Goal: Information Seeking & Learning: Check status

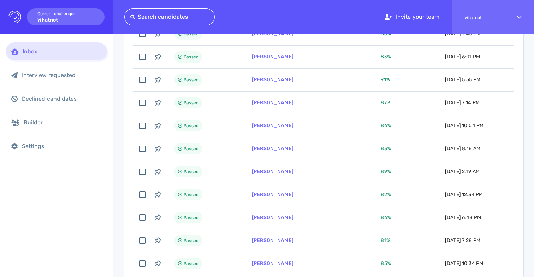
scroll to position [202, 0]
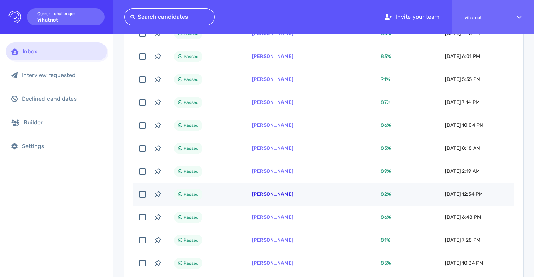
click at [274, 193] on link "[PERSON_NAME]" at bounding box center [273, 194] width 42 height 6
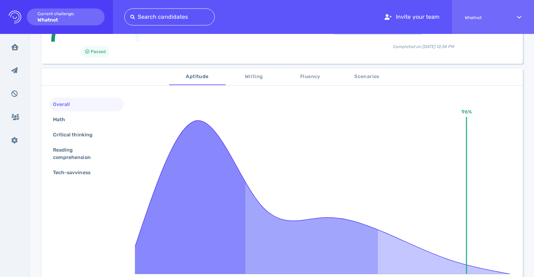
scroll to position [87, 0]
click at [360, 79] on span "Scenarios" at bounding box center [367, 77] width 48 height 9
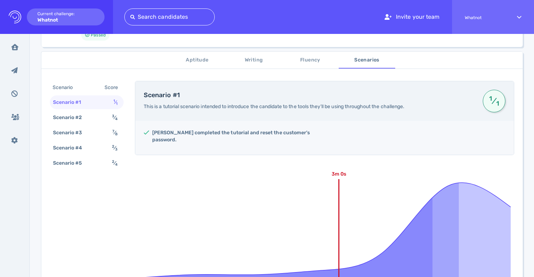
scroll to position [103, 0]
click at [76, 113] on div "Scenario #2" at bounding box center [71, 118] width 39 height 10
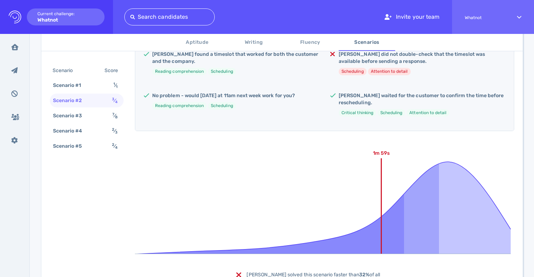
scroll to position [176, 0]
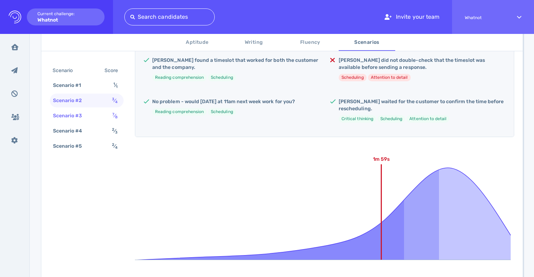
click at [82, 112] on div "Scenario #3" at bounding box center [71, 115] width 39 height 10
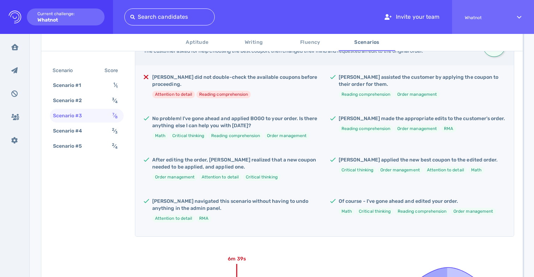
scroll to position [159, 0]
click at [175, 91] on li "Attention to detail" at bounding box center [173, 94] width 43 height 7
click at [178, 83] on h5 "[PERSON_NAME] did not double-check the available coupons before proceeding." at bounding box center [235, 81] width 167 height 14
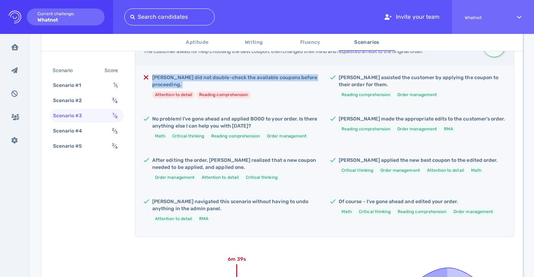
click at [178, 83] on h5 "[PERSON_NAME] did not double-check the available coupons before proceeding." at bounding box center [235, 81] width 167 height 14
click at [176, 114] on div "[PERSON_NAME] did not double-check the available coupons before proceeding. Att…" at bounding box center [324, 151] width 378 height 171
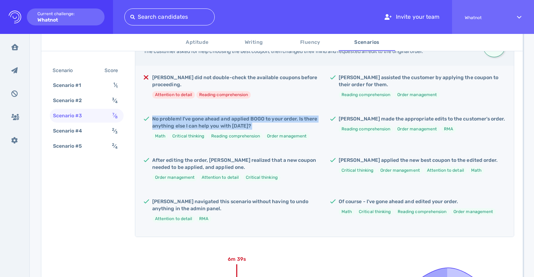
click at [180, 86] on h5 "[PERSON_NAME] did not double-check the available coupons before proceeding." at bounding box center [235, 81] width 167 height 14
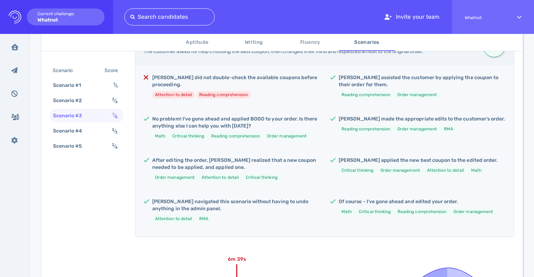
click at [180, 86] on h5 "[PERSON_NAME] did not double-check the available coupons before proceeding." at bounding box center [235, 81] width 167 height 14
click at [178, 117] on h5 "No problem! I've gone ahead and applied BOGO to your order. Is there anything e…" at bounding box center [235, 122] width 167 height 14
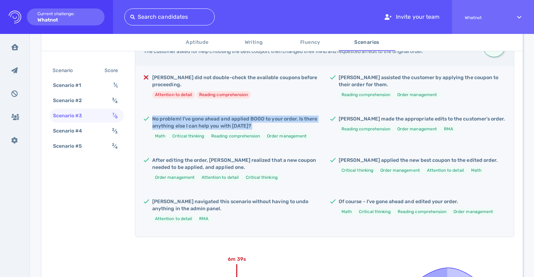
click at [186, 80] on h5 "[PERSON_NAME] did not double-check the available coupons before proceeding." at bounding box center [235, 81] width 167 height 14
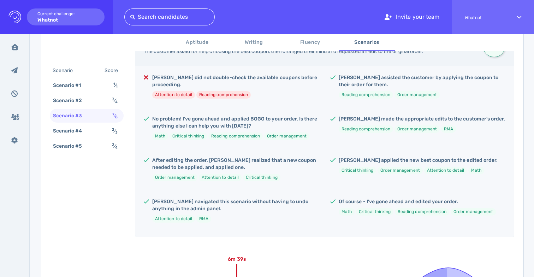
click at [186, 80] on h5 "[PERSON_NAME] did not double-check the available coupons before proceeding." at bounding box center [235, 81] width 167 height 14
click at [188, 112] on div "[PERSON_NAME] did not double-check the available coupons before proceeding. Att…" at bounding box center [324, 151] width 378 height 171
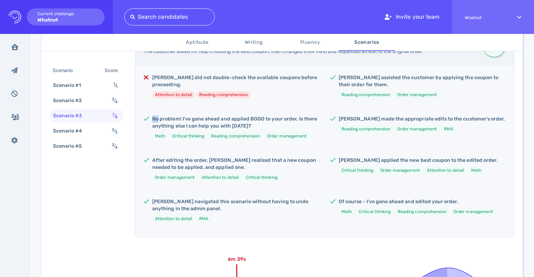
click at [188, 112] on div "[PERSON_NAME] did not double-check the available coupons before proceeding. Att…" at bounding box center [324, 151] width 378 height 171
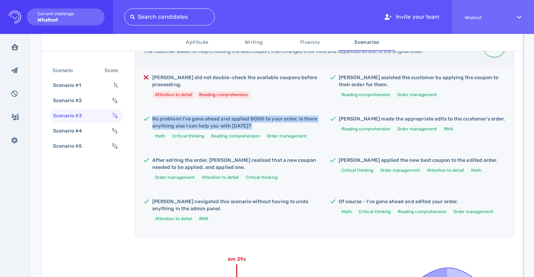
click at [188, 112] on div "[PERSON_NAME] did not double-check the available coupons before proceeding. Att…" at bounding box center [324, 151] width 378 height 171
click at [198, 77] on h5 "[PERSON_NAME] did not double-check the available coupons before proceeding." at bounding box center [235, 81] width 167 height 14
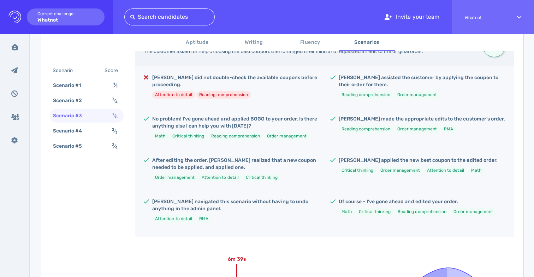
click at [198, 77] on h5 "[PERSON_NAME] did not double-check the available coupons before proceeding." at bounding box center [235, 81] width 167 height 14
click at [192, 118] on h5 "No problem! I've gone ahead and applied BOGO to your order. Is there anything e…" at bounding box center [235, 122] width 167 height 14
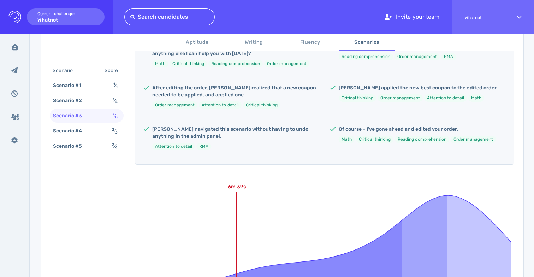
scroll to position [315, 0]
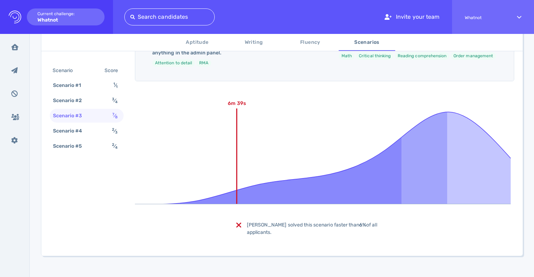
click at [102, 123] on div "Scenario Score Scenario #1 1 ⁄ 1 Scenario #2 3 ⁄ 4 Scenario #3 7 ⁄ 8 Scenario #…" at bounding box center [87, 109] width 74 height 90
click at [100, 128] on div "Scenario #4 2 ⁄ 3" at bounding box center [87, 131] width 74 height 14
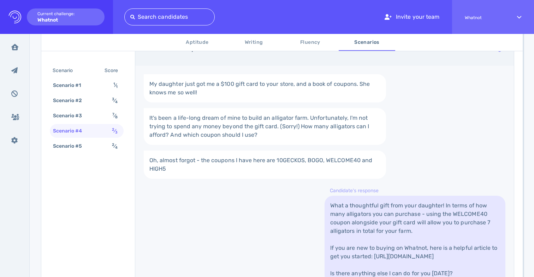
scroll to position [300, 0]
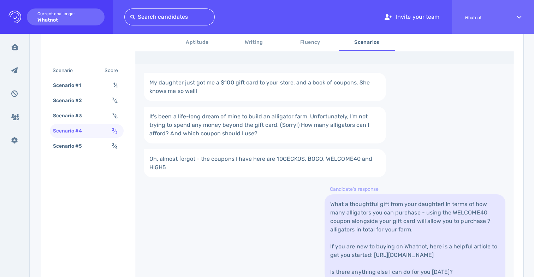
click at [208, 86] on link "My daughter just got me a $100 gift card to your store, and a book of coupons. …" at bounding box center [265, 87] width 242 height 28
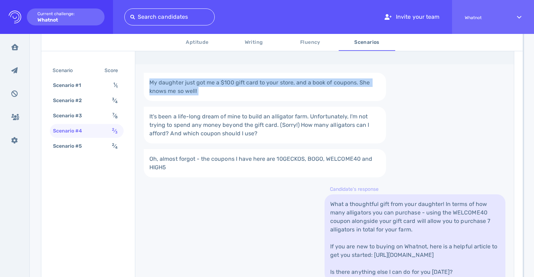
click at [193, 140] on div "My daughter just got me a $100 gift card to your store, and a book of coupons. …" at bounding box center [324, 177] width 378 height 226
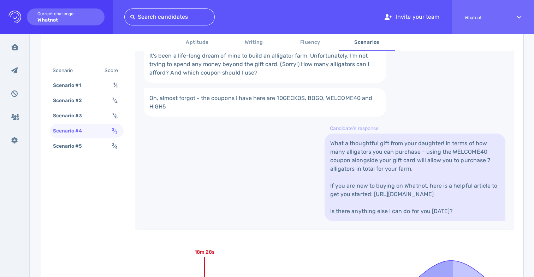
scroll to position [371, 0]
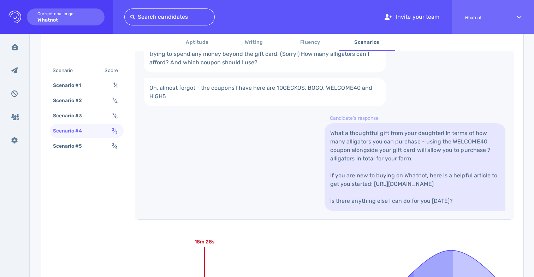
click at [400, 145] on link "What a thoughtful gift from your daughter! In terms of how many alligators you …" at bounding box center [414, 167] width 181 height 88
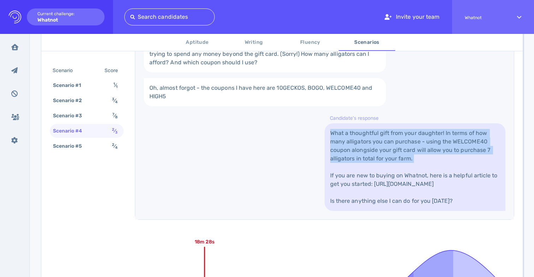
click at [400, 145] on link "What a thoughtful gift from your daughter! In terms of how many alligators you …" at bounding box center [414, 167] width 181 height 88
click at [392, 169] on link "What a thoughtful gift from your daughter! In terms of how many alligators you …" at bounding box center [414, 167] width 181 height 88
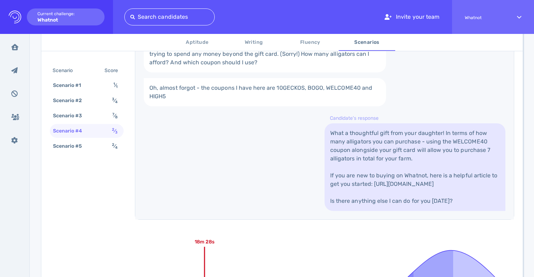
click at [392, 169] on link "What a thoughtful gift from your daughter! In terms of how many alligators you …" at bounding box center [414, 167] width 181 height 88
click at [398, 150] on link "What a thoughtful gift from your daughter! In terms of how many alligators you …" at bounding box center [414, 167] width 181 height 88
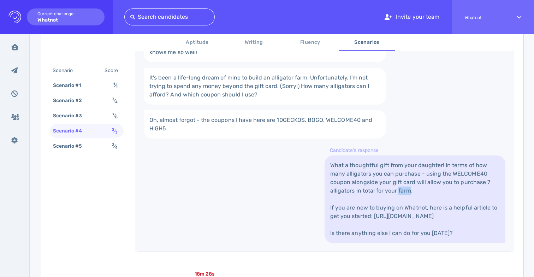
scroll to position [416, 0]
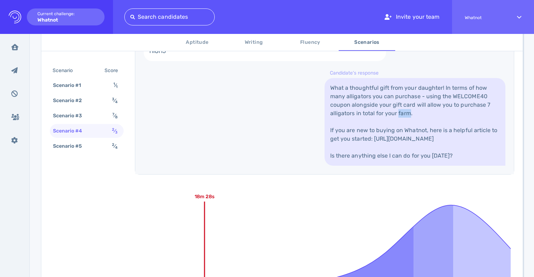
click at [413, 131] on link "What a thoughtful gift from your daughter! In terms of how many alligators you …" at bounding box center [414, 122] width 181 height 88
click at [416, 109] on link "What a thoughtful gift from your daughter! In terms of how many alligators you …" at bounding box center [414, 122] width 181 height 88
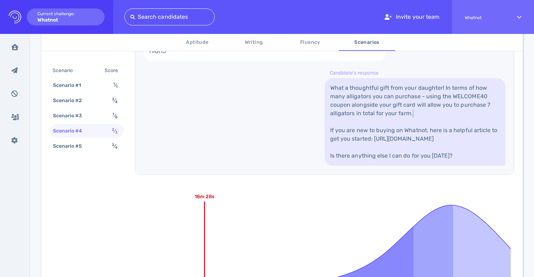
click at [416, 109] on link "What a thoughtful gift from your daughter! In terms of how many alligators you …" at bounding box center [414, 122] width 181 height 88
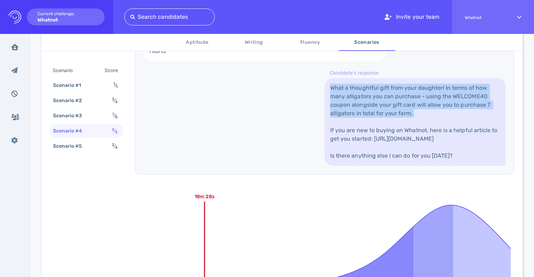
click at [405, 130] on link "What a thoughtful gift from your daughter! In terms of how many alligators you …" at bounding box center [414, 122] width 181 height 88
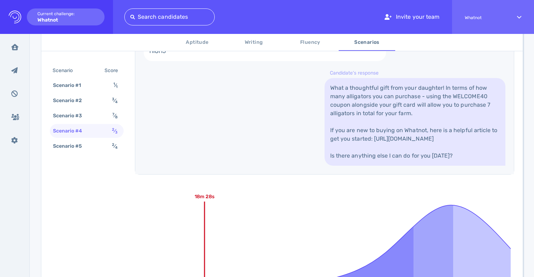
click at [405, 130] on link "What a thoughtful gift from your daughter! In terms of how many alligators you …" at bounding box center [414, 122] width 181 height 88
click at [416, 98] on link "What a thoughtful gift from your daughter! In terms of how many alligators you …" at bounding box center [414, 122] width 181 height 88
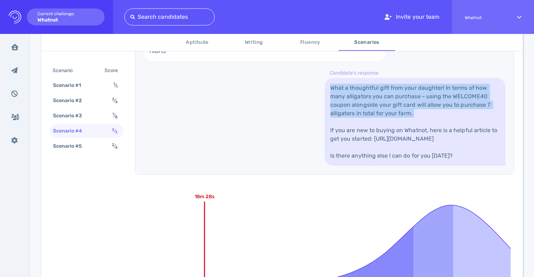
click at [408, 127] on link "What a thoughtful gift from your daughter! In terms of how many alligators you …" at bounding box center [414, 122] width 181 height 88
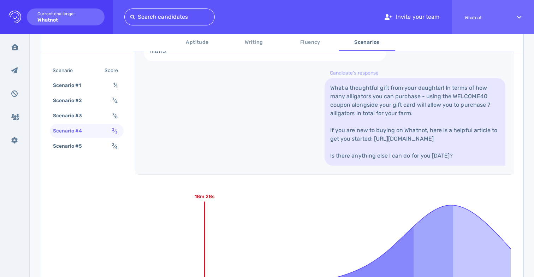
click at [408, 127] on link "What a thoughtful gift from your daughter! In terms of how many alligators you …" at bounding box center [414, 122] width 181 height 88
click at [396, 149] on link "What a thoughtful gift from your daughter! In terms of how many alligators you …" at bounding box center [414, 122] width 181 height 88
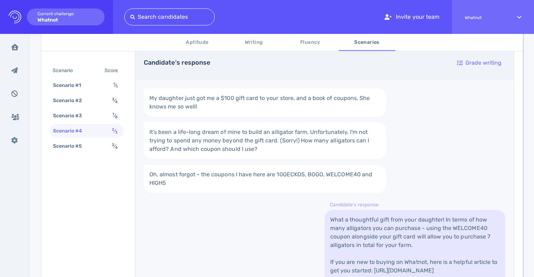
scroll to position [292, 0]
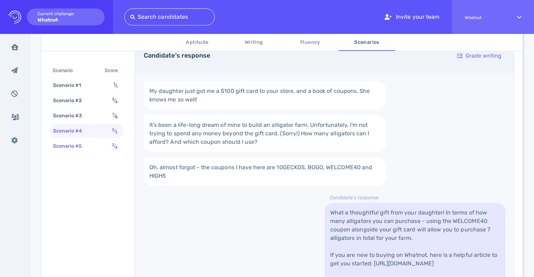
click at [76, 149] on div "Scenario #5" at bounding box center [71, 146] width 39 height 10
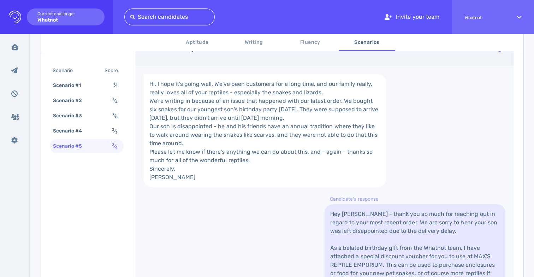
click at [252, 91] on link "Hi, I hope it's going well. We've been customers for a long time, and our famil…" at bounding box center [265, 130] width 242 height 113
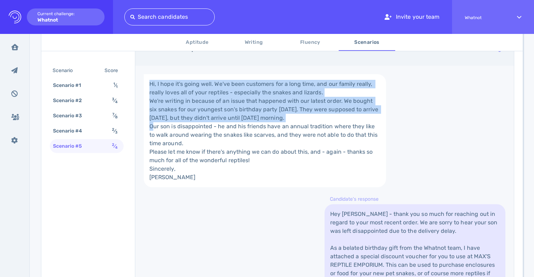
drag, startPoint x: 252, startPoint y: 91, endPoint x: 247, endPoint y: 151, distance: 59.8
click at [248, 151] on link "Hi, I hope it's going well. We've been customers for a long time, and our famil…" at bounding box center [265, 130] width 242 height 113
click at [247, 151] on link "Hi, I hope it's going well. We've been customers for a long time, and our famil…" at bounding box center [265, 130] width 242 height 113
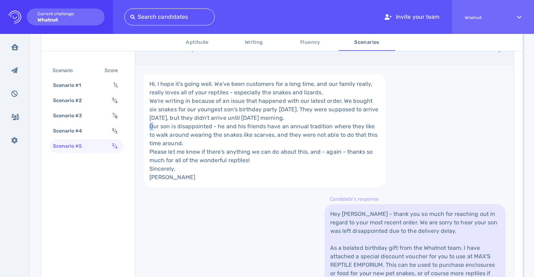
click at [247, 151] on link "Hi, I hope it's going well. We've been customers for a long time, and our famil…" at bounding box center [265, 130] width 242 height 113
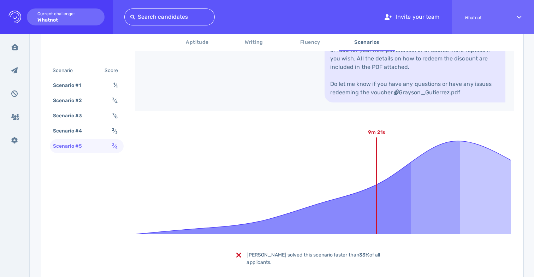
scroll to position [526, 0]
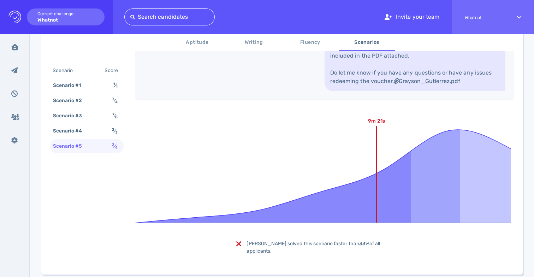
click at [370, 72] on link "Hey [PERSON_NAME] - thank you so much for reaching out in regard to your most r…" at bounding box center [414, 30] width 181 height 121
drag, startPoint x: 370, startPoint y: 72, endPoint x: 366, endPoint y: 128, distance: 55.6
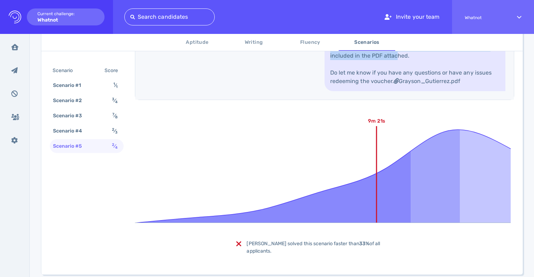
click at [367, 91] on link "Hey [PERSON_NAME] - thank you so much for reaching out in regard to your most r…" at bounding box center [414, 30] width 181 height 121
click at [366, 91] on link "Hey [PERSON_NAME] - thank you so much for reaching out in regard to your most r…" at bounding box center [414, 30] width 181 height 121
drag, startPoint x: 366, startPoint y: 128, endPoint x: 380, endPoint y: 73, distance: 56.3
click at [380, 73] on link "Hey [PERSON_NAME] - thank you so much for reaching out in regard to your most r…" at bounding box center [414, 30] width 181 height 121
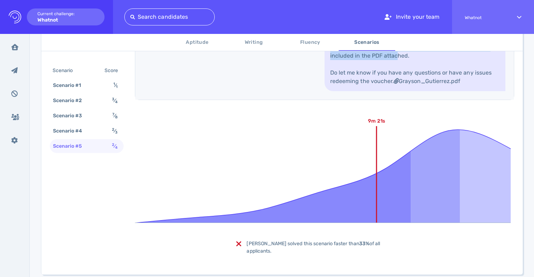
click at [380, 73] on link "Hey [PERSON_NAME] - thank you so much for reaching out in regard to your most r…" at bounding box center [414, 30] width 181 height 121
drag, startPoint x: 380, startPoint y: 73, endPoint x: 380, endPoint y: 133, distance: 59.7
click at [380, 91] on link "Hey [PERSON_NAME] - thank you so much for reaching out in regard to your most r…" at bounding box center [414, 30] width 181 height 121
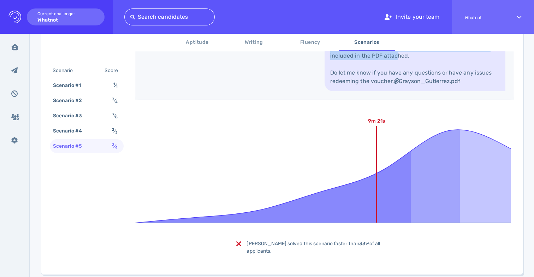
click at [380, 91] on link "Hey [PERSON_NAME] - thank you so much for reaching out in regard to your most r…" at bounding box center [414, 30] width 181 height 121
drag, startPoint x: 380, startPoint y: 133, endPoint x: 384, endPoint y: 81, distance: 52.1
click at [380, 91] on link "Hey [PERSON_NAME] - thank you so much for reaching out in regard to your most r…" at bounding box center [414, 30] width 181 height 121
click at [389, 60] on link "Hey [PERSON_NAME] - thank you so much for reaching out in regard to your most r…" at bounding box center [414, 30] width 181 height 121
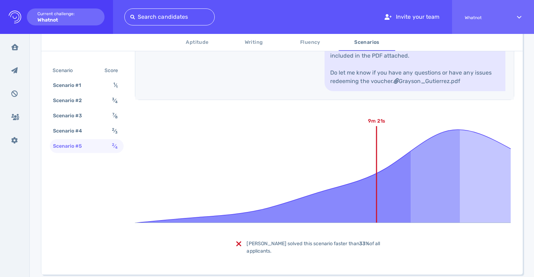
click at [389, 60] on link "Hey [PERSON_NAME] - thank you so much for reaching out in regard to your most r…" at bounding box center [414, 30] width 181 height 121
click at [383, 68] on link "Hey [PERSON_NAME] - thank you so much for reaching out in regard to your most r…" at bounding box center [414, 30] width 181 height 121
drag, startPoint x: 383, startPoint y: 68, endPoint x: 383, endPoint y: 106, distance: 38.1
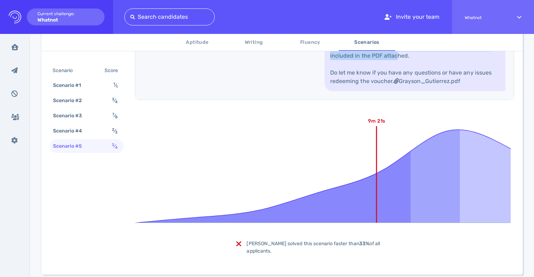
click at [383, 91] on link "Hey [PERSON_NAME] - thank you so much for reaching out in regard to your most r…" at bounding box center [414, 30] width 181 height 121
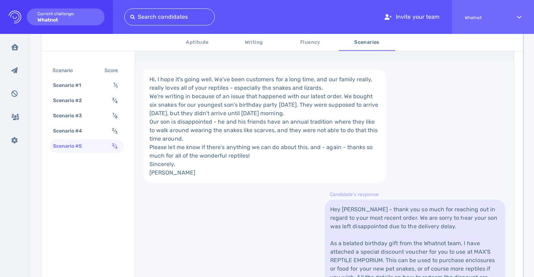
scroll to position [405, 0]
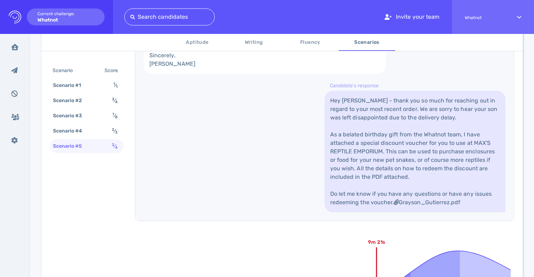
click at [362, 212] on link "Hey [PERSON_NAME] - thank you so much for reaching out in regard to your most r…" at bounding box center [414, 151] width 181 height 121
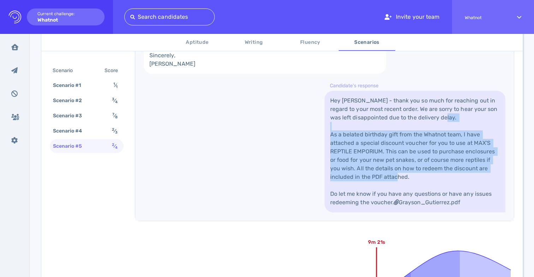
drag, startPoint x: 362, startPoint y: 229, endPoint x: 362, endPoint y: 213, distance: 15.9
click at [362, 212] on link "Hey [PERSON_NAME] - thank you so much for reaching out in regard to your most r…" at bounding box center [414, 151] width 181 height 121
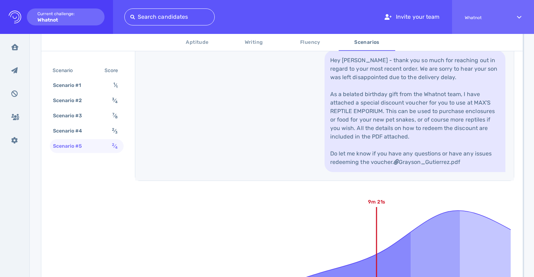
scroll to position [461, 0]
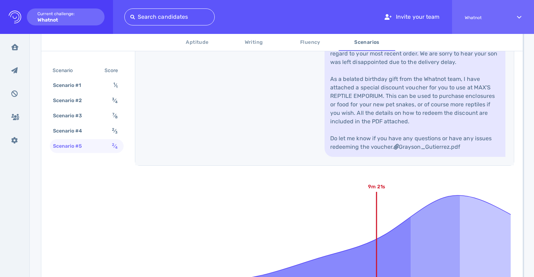
click at [349, 145] on link "Hey [PERSON_NAME] - thank you so much for reaching out in regard to your most r…" at bounding box center [414, 95] width 181 height 121
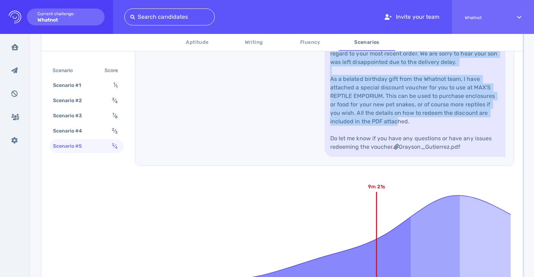
drag, startPoint x: 349, startPoint y: 145, endPoint x: 347, endPoint y: 170, distance: 24.4
click at [348, 157] on link "Hey [PERSON_NAME] - thank you so much for reaching out in regard to your most r…" at bounding box center [414, 95] width 181 height 121
click at [347, 157] on link "Hey [PERSON_NAME] - thank you so much for reaching out in regard to your most r…" at bounding box center [414, 95] width 181 height 121
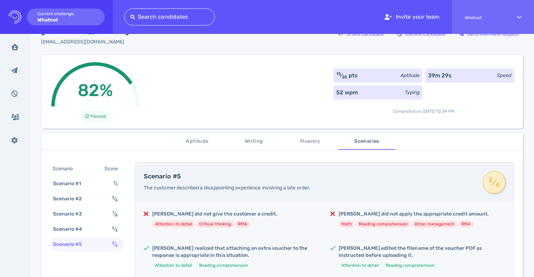
scroll to position [20, 0]
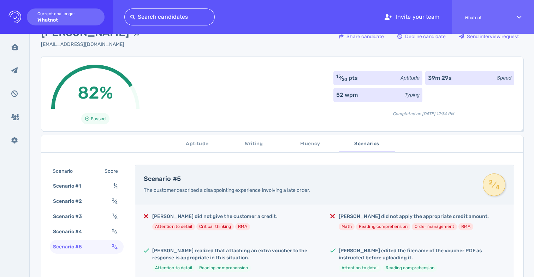
click at [208, 148] on span "Aptitude" at bounding box center [197, 143] width 48 height 9
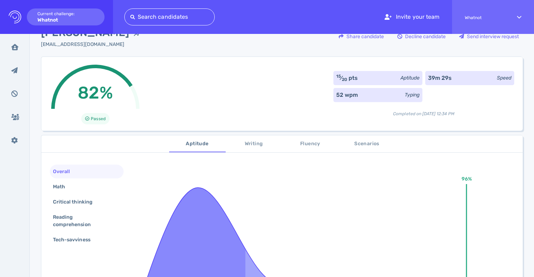
click at [232, 146] on span "Writing" at bounding box center [254, 143] width 48 height 9
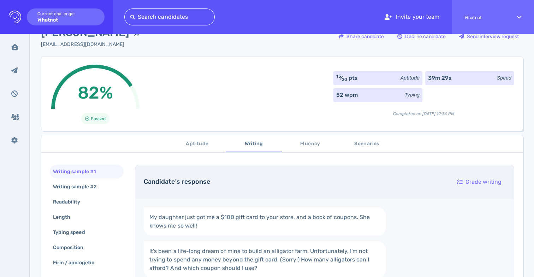
click at [314, 140] on span "Fluency" at bounding box center [310, 143] width 48 height 9
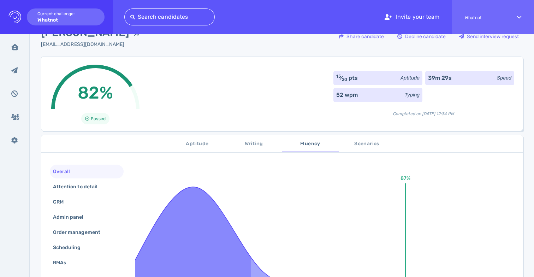
click at [343, 137] on button "Scenarios" at bounding box center [366, 143] width 56 height 17
